Goal: Check status: Check status

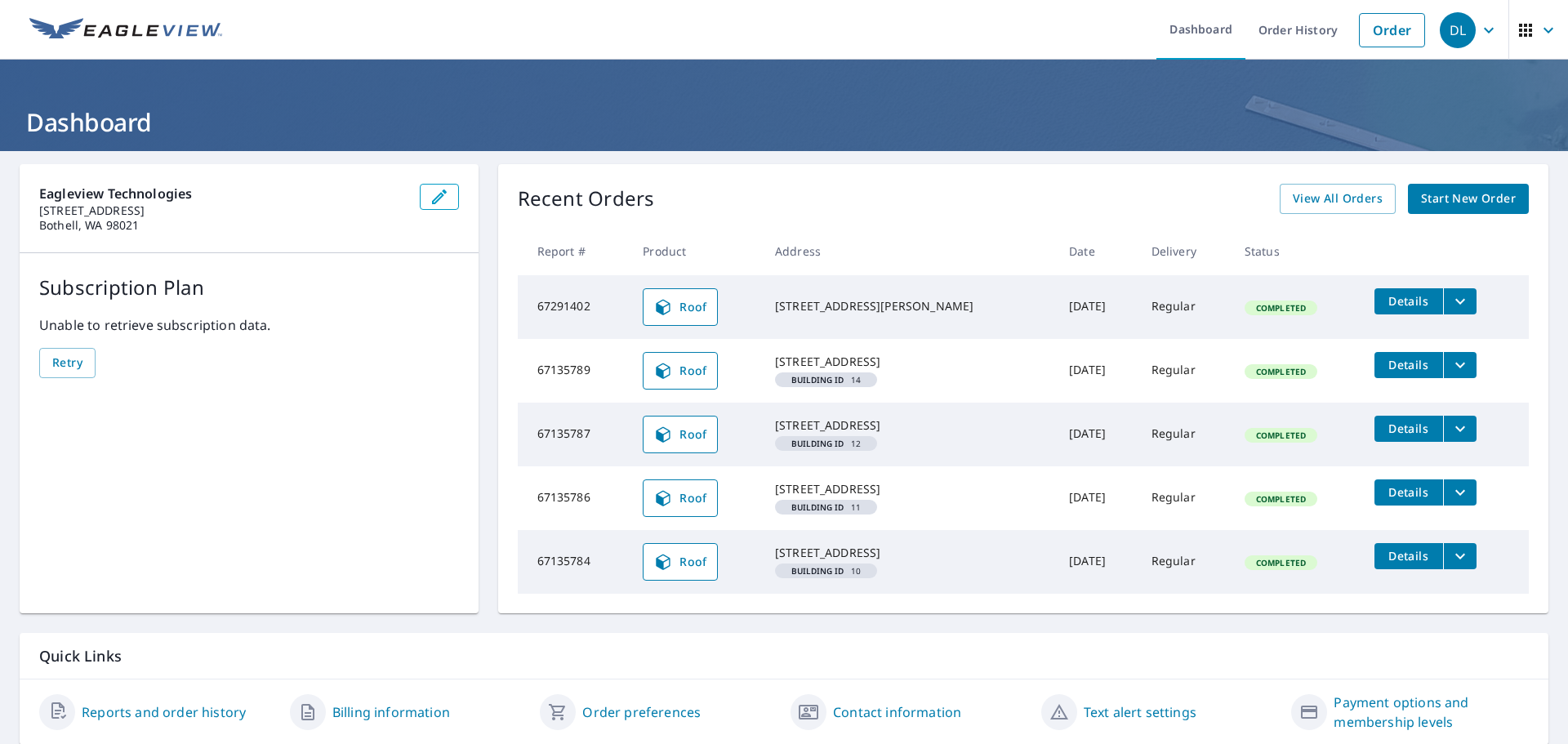
click at [687, 375] on span "Roof" at bounding box center [680, 371] width 54 height 20
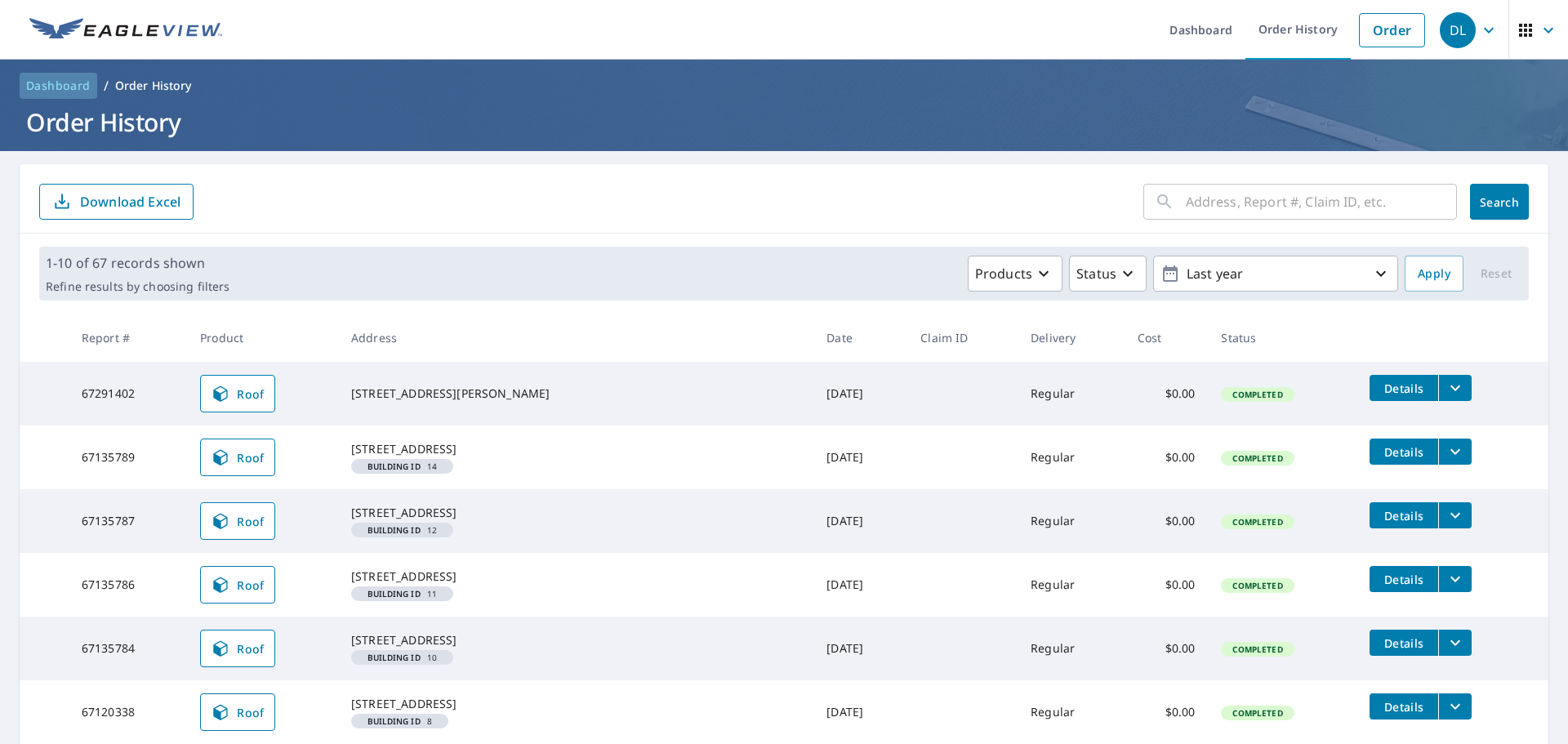
click at [67, 88] on span "Dashboard" at bounding box center [59, 85] width 65 height 16
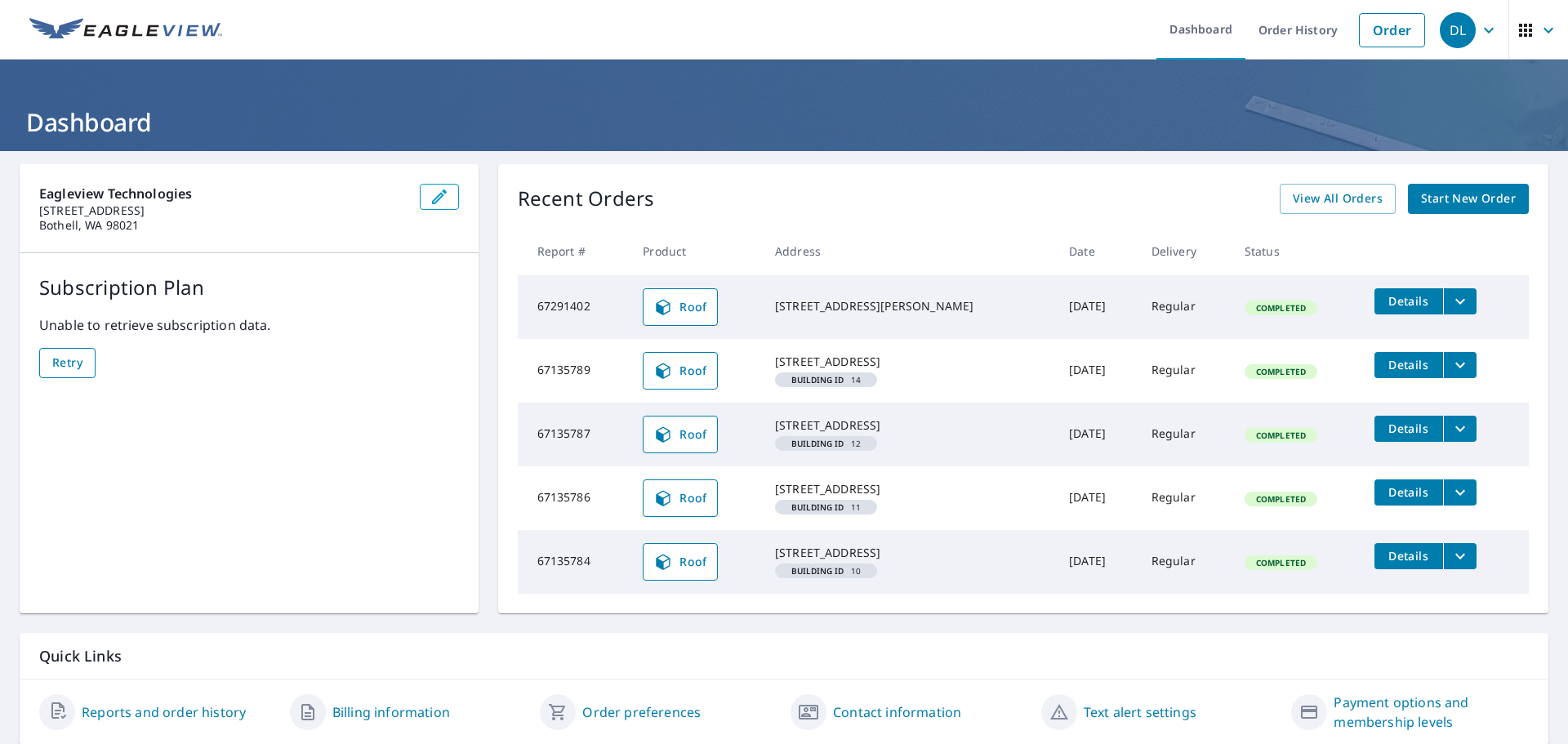
click at [74, 366] on span "Retry" at bounding box center [67, 363] width 31 height 20
